Goal: Find contact information: Find contact information

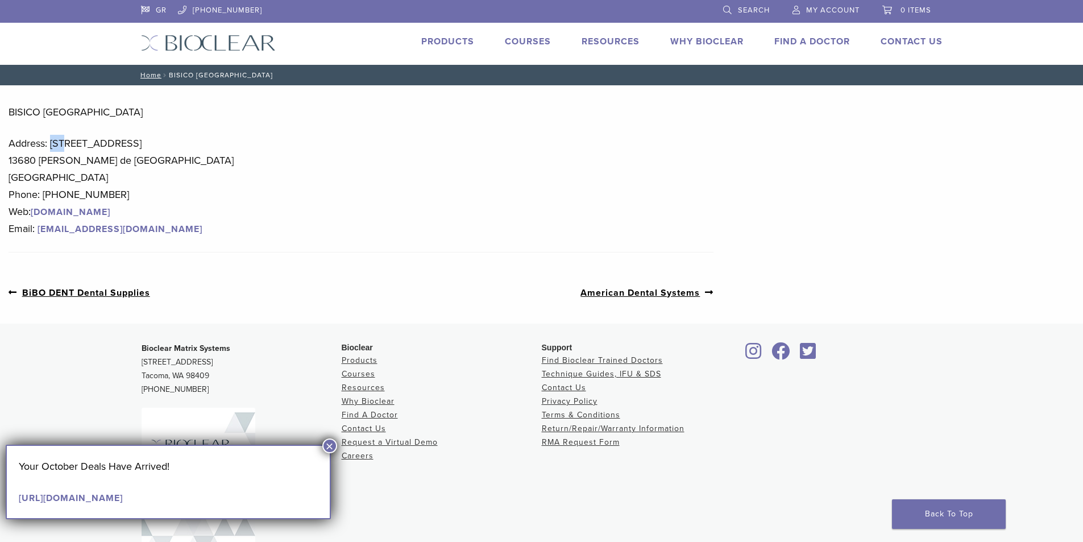
drag, startPoint x: 52, startPoint y: 144, endPoint x: 164, endPoint y: 136, distance: 112.2
click at [164, 136] on p "Address: 208, Allée de la Coudoulette 13680 Lançon de Provence France Phone: +3…" at bounding box center [361, 186] width 705 height 102
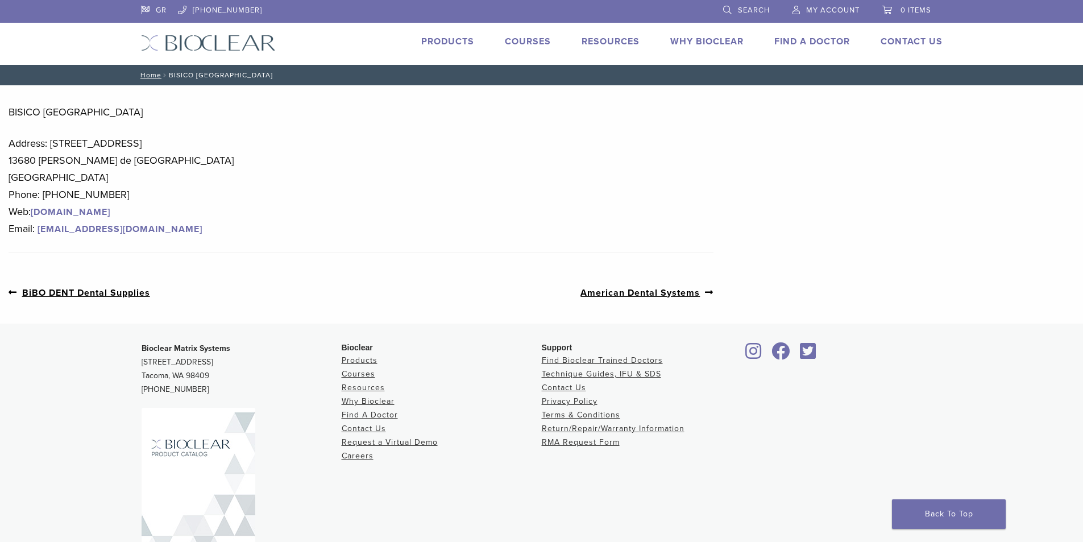
click at [74, 152] on p "Address: 208, Allée de la Coudoulette 13680 Lançon de Provence France Phone: +3…" at bounding box center [361, 186] width 705 height 102
drag, startPoint x: 74, startPoint y: 144, endPoint x: 187, endPoint y: 166, distance: 114.6
click at [187, 166] on p "Address: 208, Allée de la Coudoulette 13680 Lançon de Provence France Phone: +3…" at bounding box center [361, 186] width 705 height 102
copy p "Allée de la Coudoulette 13680 Lançon de Provence"
